Goal: Navigation & Orientation: Find specific page/section

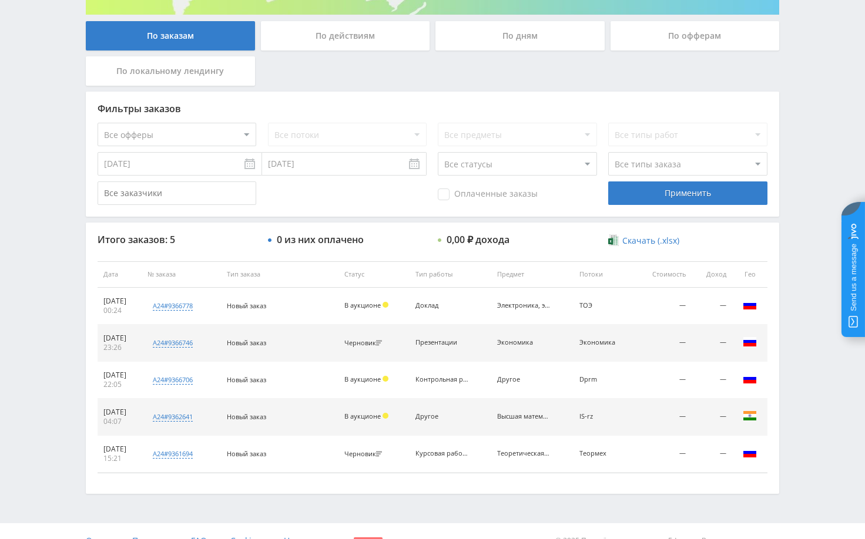
scroll to position [235, 0]
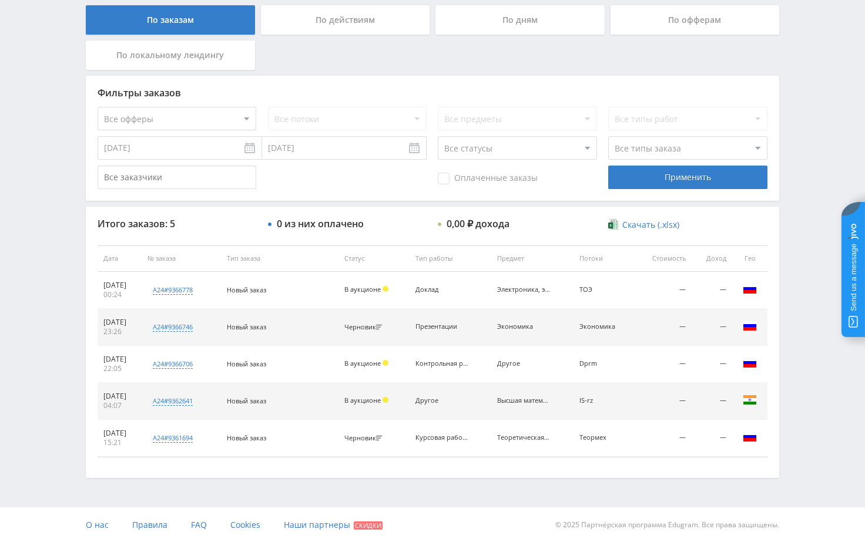
click at [805, 313] on div "Telegram-канал Инструменты База знаний Ваш менеджер: [PERSON_NAME] Online @edug…" at bounding box center [432, 154] width 865 height 778
click at [792, 316] on div "Telegram-канал Инструменты База знаний Ваш менеджер: [PERSON_NAME] Online @edug…" at bounding box center [432, 154] width 865 height 778
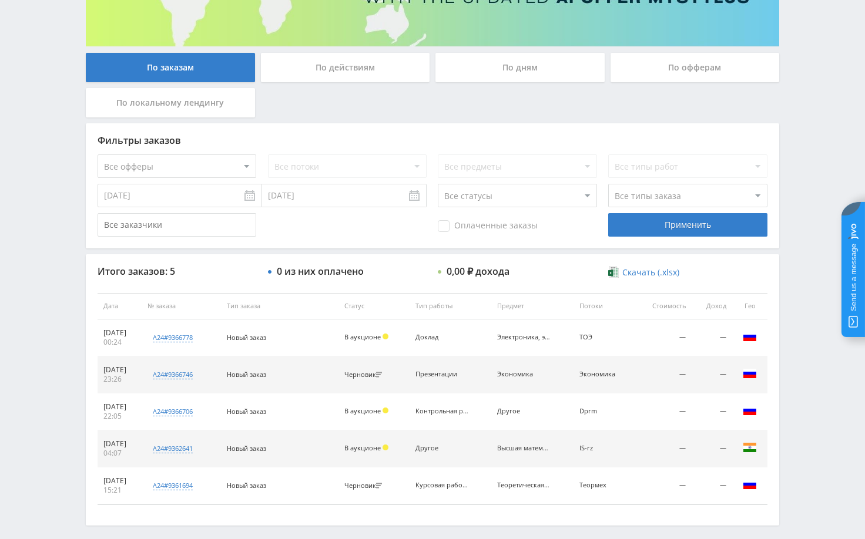
scroll to position [235, 0]
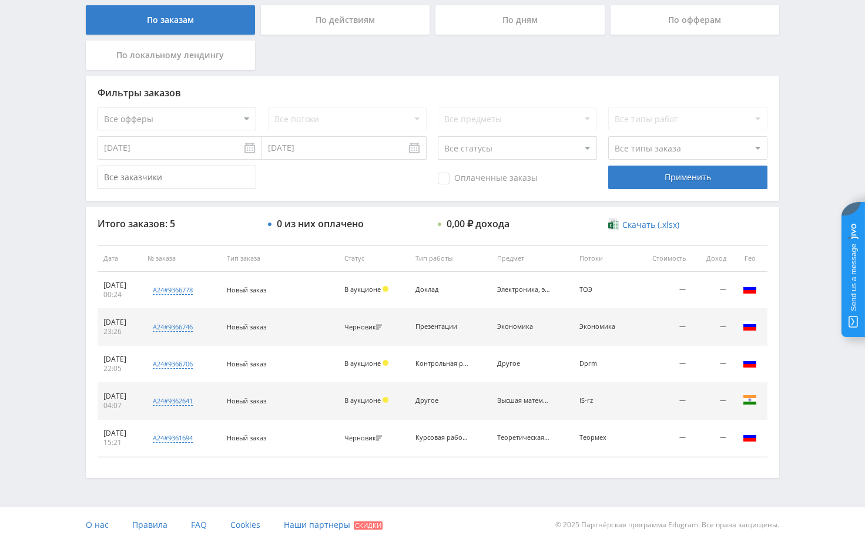
click at [804, 305] on div "Telegram-канал Инструменты База знаний Ваш менеджер: Alex Alex Online @edugram_…" at bounding box center [432, 154] width 865 height 778
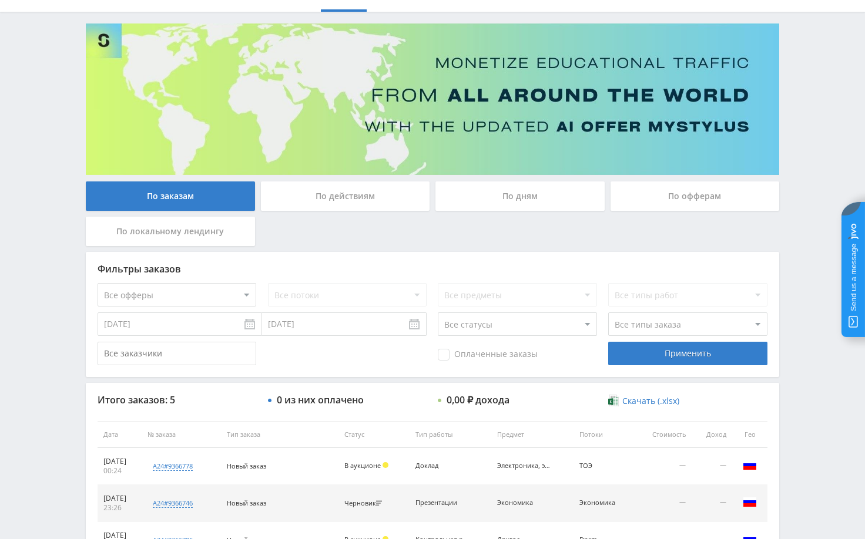
scroll to position [0, 0]
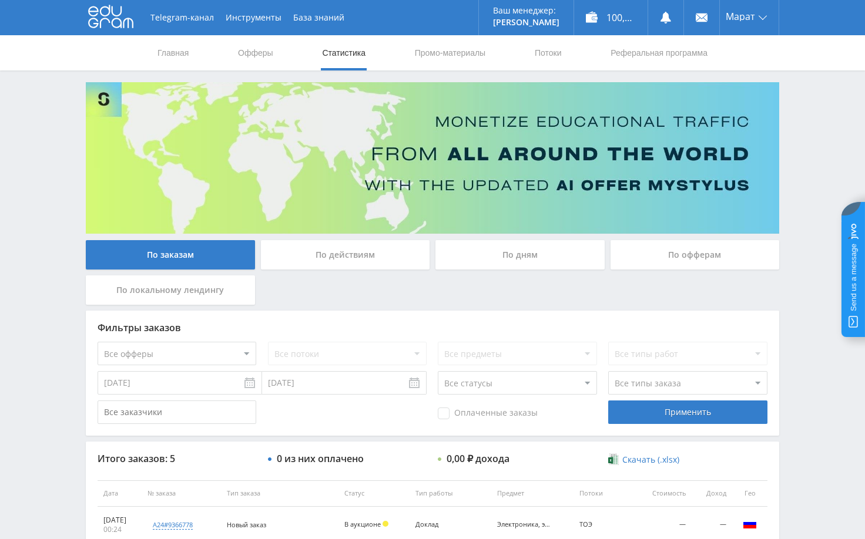
click at [812, 227] on div "Telegram-канал Инструменты База знаний Ваш менеджер: Alex Alex Online @edugram_…" at bounding box center [432, 389] width 865 height 778
click at [810, 126] on div "Telegram-канал Инструменты База знаний Ваш менеджер: Alex Alex Online @edugram_…" at bounding box center [432, 389] width 865 height 778
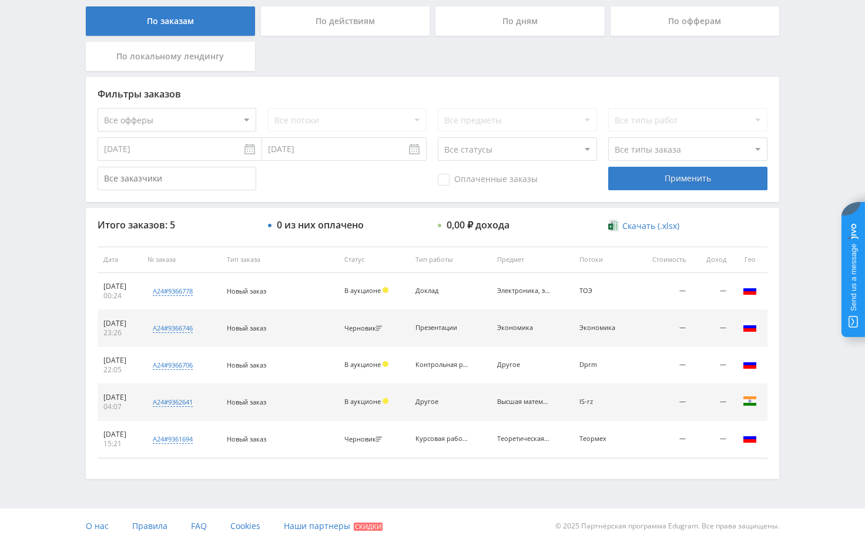
scroll to position [235, 0]
